Goal: Task Accomplishment & Management: Complete application form

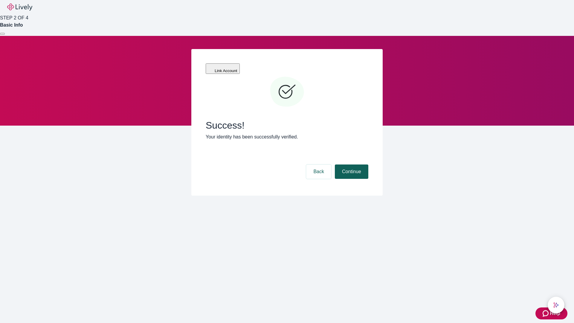
click at [350, 164] on button "Continue" at bounding box center [351, 171] width 33 height 14
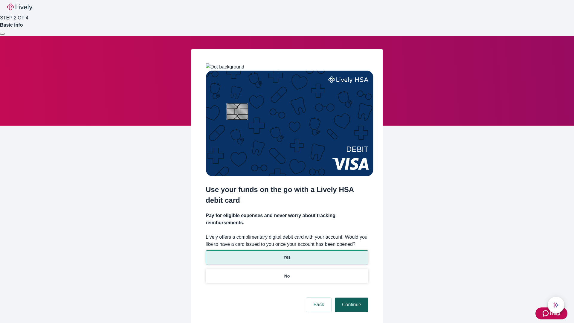
click at [286, 254] on p "Yes" at bounding box center [286, 257] width 7 height 6
click at [350, 297] on button "Continue" at bounding box center [351, 304] width 33 height 14
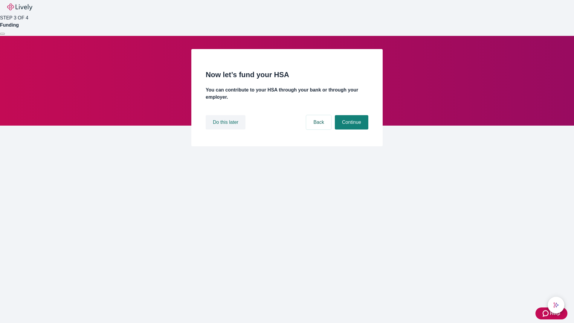
click at [226, 129] on button "Do this later" at bounding box center [226, 122] width 40 height 14
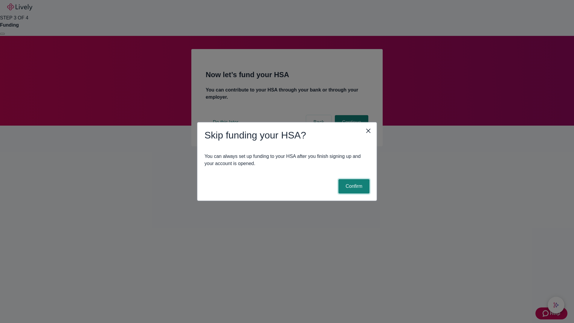
click at [353, 186] on button "Confirm" at bounding box center [353, 186] width 31 height 14
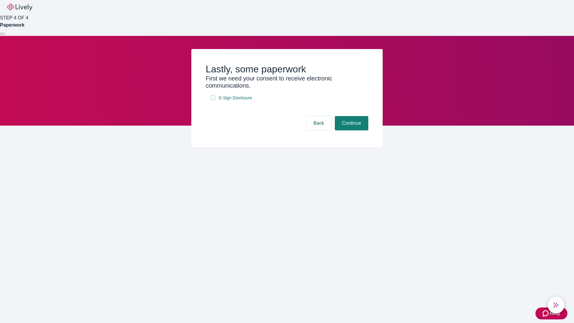
click at [213, 100] on input "E-Sign Disclosure" at bounding box center [212, 97] width 5 height 5
checkbox input "true"
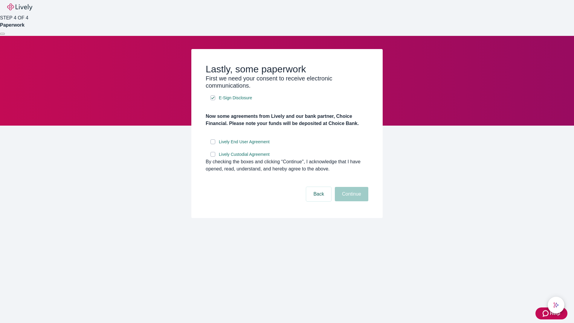
click at [213, 144] on input "Lively End User Agreement" at bounding box center [212, 141] width 5 height 5
checkbox input "true"
click at [213, 157] on input "Lively Custodial Agreement" at bounding box center [212, 154] width 5 height 5
checkbox input "true"
click at [350, 201] on button "Continue" at bounding box center [351, 194] width 33 height 14
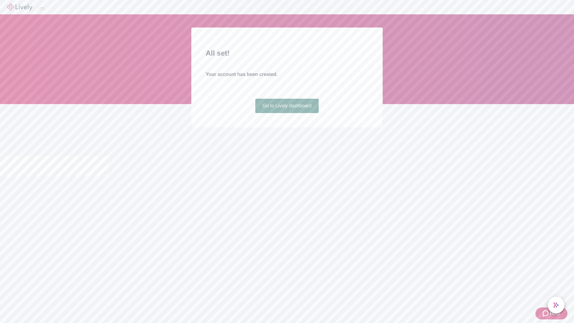
click at [286, 113] on link "Go to Lively dashboard" at bounding box center [287, 106] width 64 height 14
